Goal: Find specific page/section: Find specific page/section

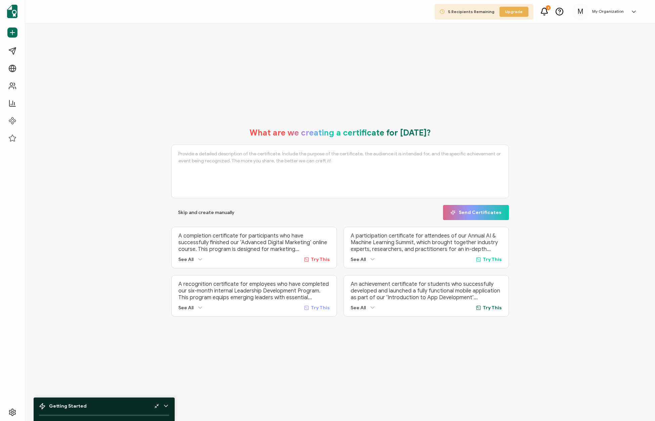
click at [604, 14] on h5 "My Organization" at bounding box center [608, 11] width 32 height 5
click at [601, 85] on span "My Organization" at bounding box center [604, 88] width 33 height 6
click at [547, 11] on icon at bounding box center [544, 10] width 6 height 5
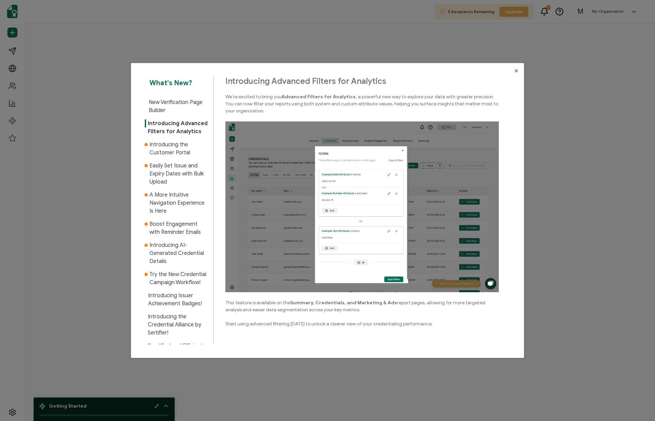
click at [515, 69] on icon "Close" at bounding box center [515, 70] width 5 height 5
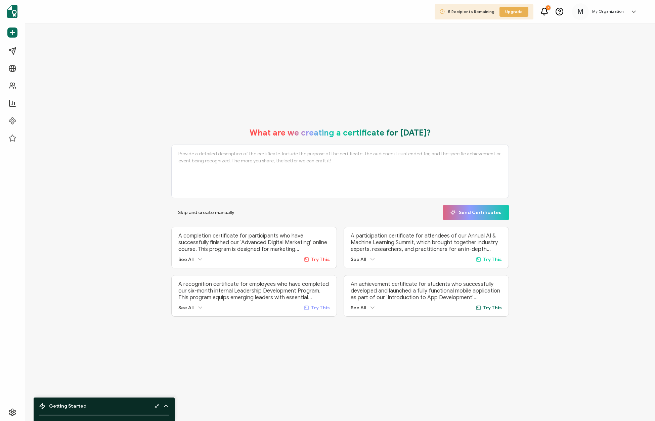
click at [580, 13] on span "M" at bounding box center [580, 12] width 6 height 10
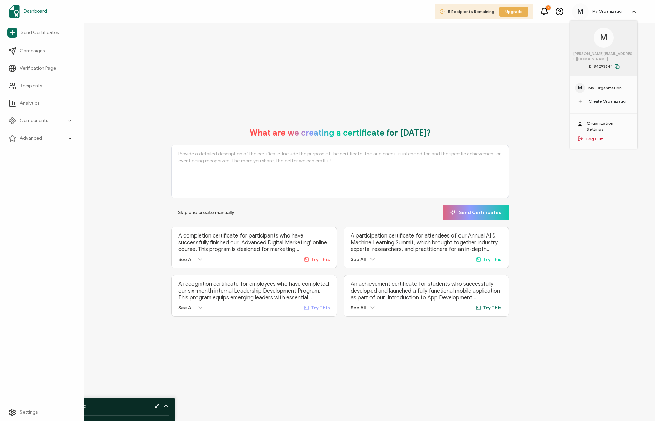
click at [14, 12] on img at bounding box center [14, 11] width 11 height 13
click at [26, 13] on span "Dashboard" at bounding box center [34, 11] width 23 height 7
click at [26, 11] on span "Dashboard" at bounding box center [34, 11] width 23 height 7
click at [29, 86] on span "Recipients" at bounding box center [31, 86] width 22 height 7
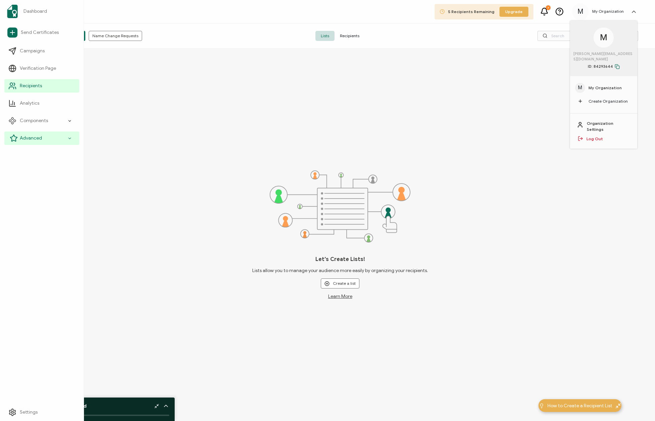
click at [57, 138] on div "Advanced" at bounding box center [41, 138] width 75 height 13
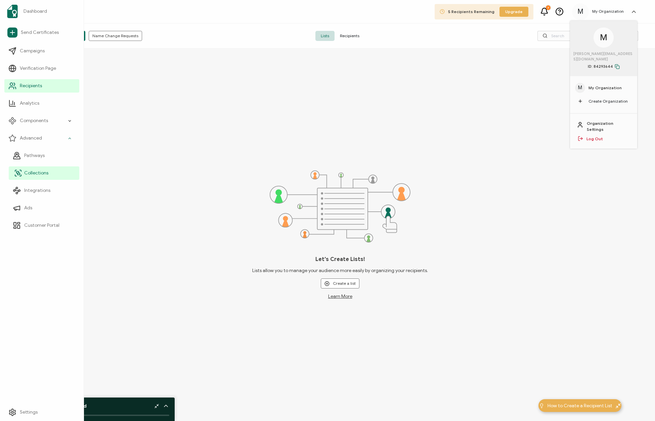
click at [32, 173] on span "Collections" at bounding box center [36, 173] width 24 height 7
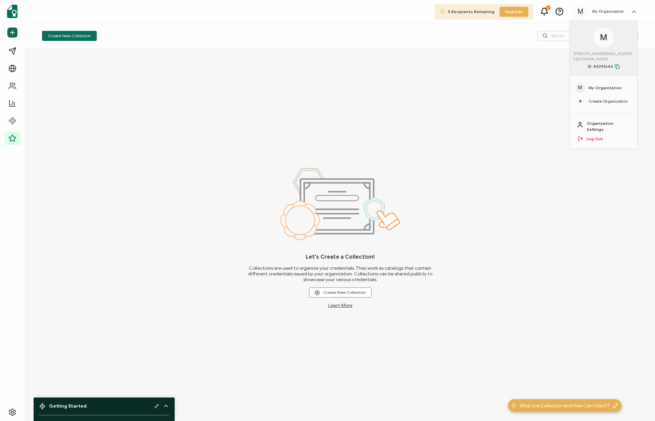
click at [563, 12] on icon at bounding box center [559, 11] width 8 height 8
